Goal: Book appointment/travel/reservation

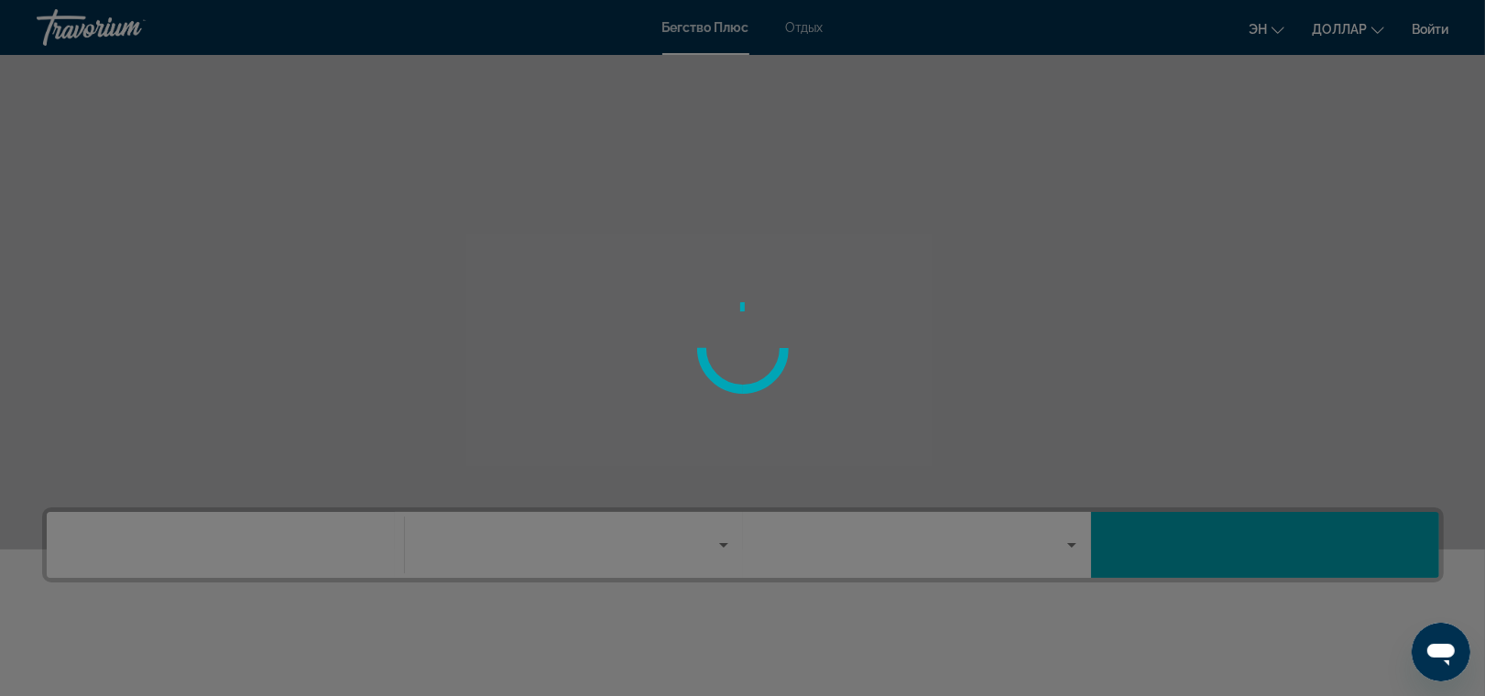
click at [1427, 26] on div at bounding box center [742, 348] width 1485 height 696
click at [1423, 29] on div at bounding box center [742, 348] width 1485 height 696
